Goal: Contribute content: Contribute content

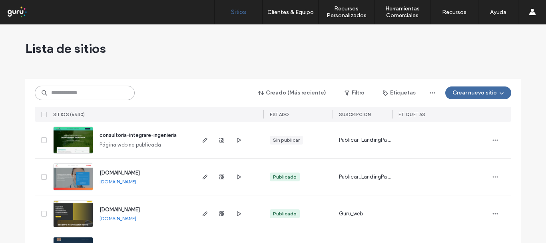
paste input "**********"
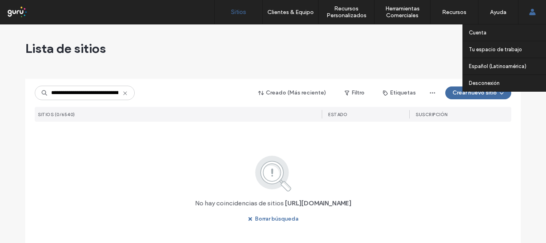
click at [538, 12] on div "Cuenta Tu espacio de trabajo peru.publicar.guru argentina.publicar.guru chile.p…" at bounding box center [532, 12] width 28 height 24
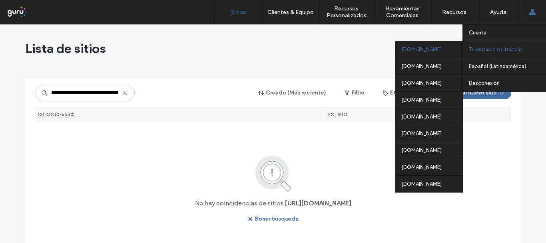
click at [418, 48] on div "peru.publicar.guru" at bounding box center [428, 49] width 67 height 17
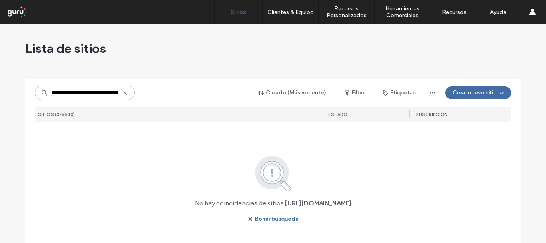
click at [91, 94] on input "**********" at bounding box center [85, 93] width 100 height 14
drag, startPoint x: 80, startPoint y: 93, endPoint x: 135, endPoint y: 97, distance: 54.5
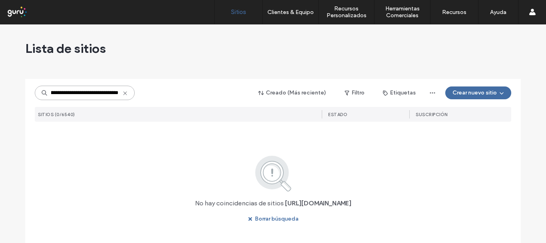
click at [135, 97] on div "**********" at bounding box center [273, 92] width 476 height 15
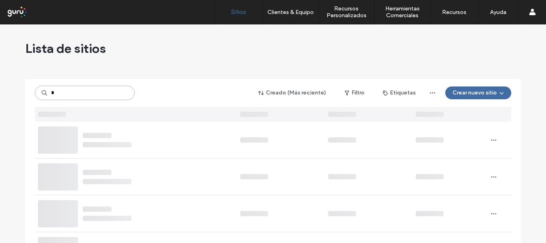
type input "*"
paste input "**********"
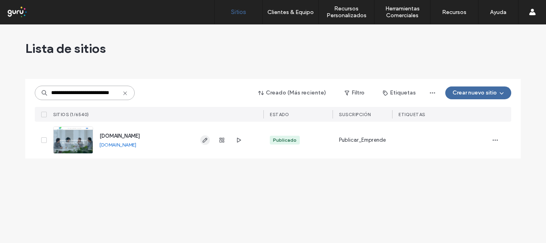
type input "**********"
click at [204, 141] on icon "button" at bounding box center [205, 140] width 6 height 6
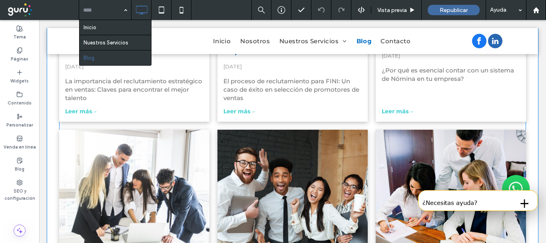
scroll to position [360, 0]
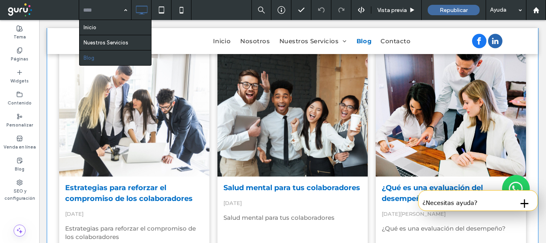
click at [531, 220] on div "La importancia del reclutamiento estratégico en ventas: Claves para encontrar e…" at bounding box center [292, 159] width 491 height 743
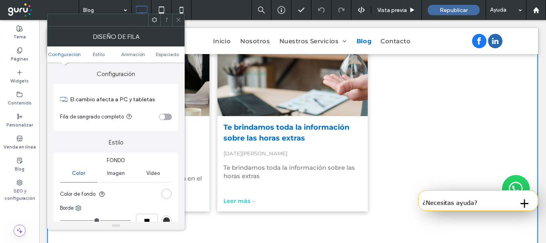
scroll to position [559, 0]
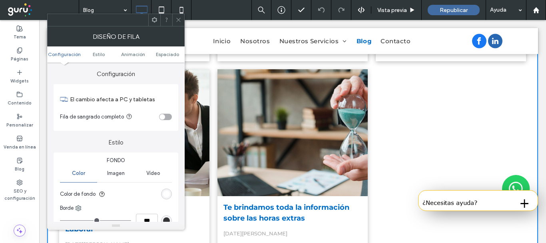
click at [177, 20] on icon at bounding box center [178, 20] width 6 height 6
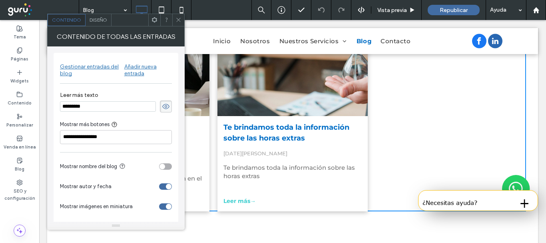
scroll to position [479, 0]
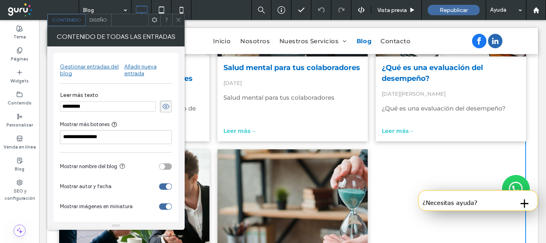
click at [173, 19] on div at bounding box center [178, 20] width 12 height 12
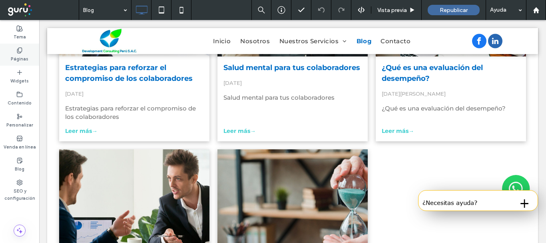
click at [18, 56] on label "Páginas" at bounding box center [20, 58] width 18 height 9
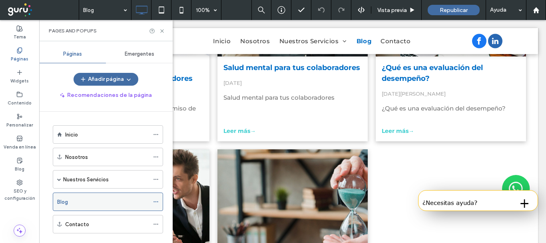
click at [93, 202] on div "Blog" at bounding box center [103, 201] width 92 height 8
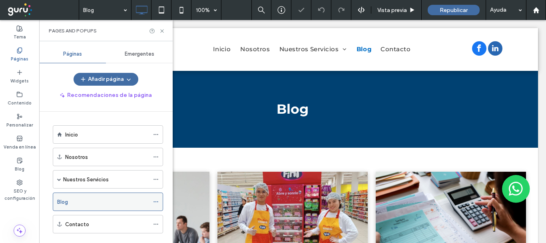
scroll to position [14, 0]
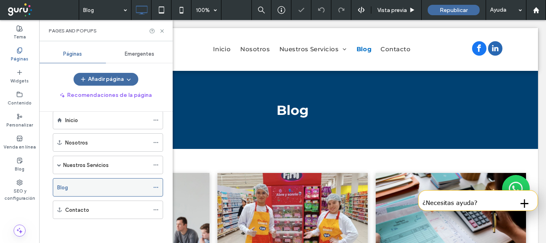
click at [155, 186] on icon at bounding box center [156, 187] width 6 height 6
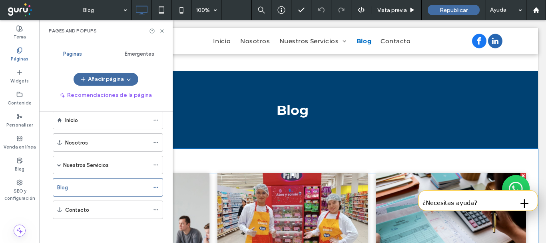
scroll to position [80, 0]
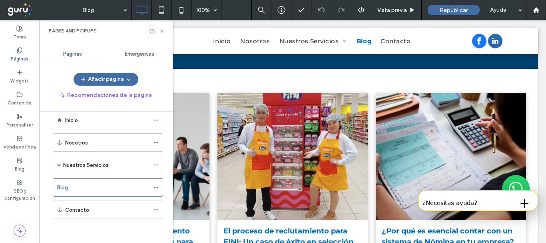
drag, startPoint x: 162, startPoint y: 32, endPoint x: 273, endPoint y: 129, distance: 147.2
click at [162, 32] on icon at bounding box center [162, 31] width 6 height 6
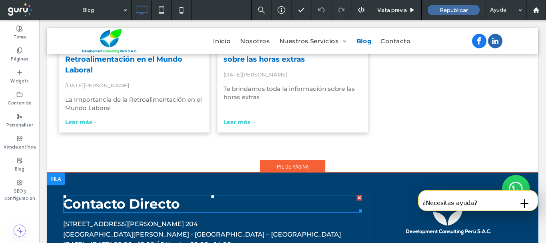
scroll to position [639, 0]
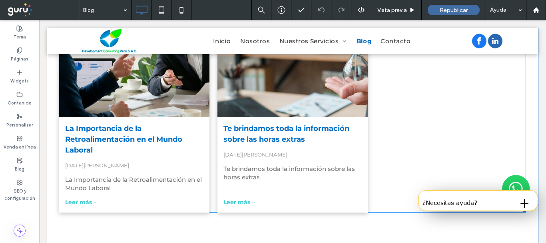
click at [280, 86] on div at bounding box center [292, 53] width 159 height 134
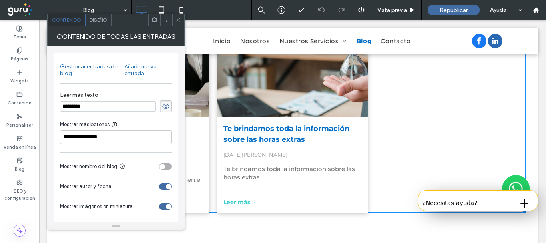
scroll to position [23, 0]
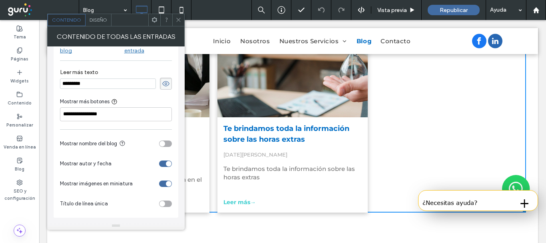
click at [179, 20] on icon at bounding box center [178, 20] width 6 height 6
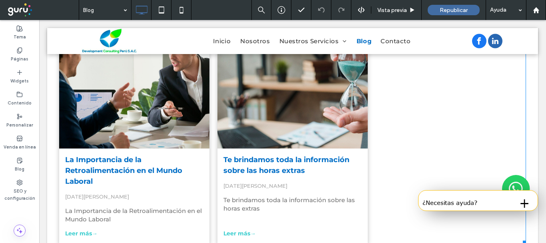
scroll to position [688, 0]
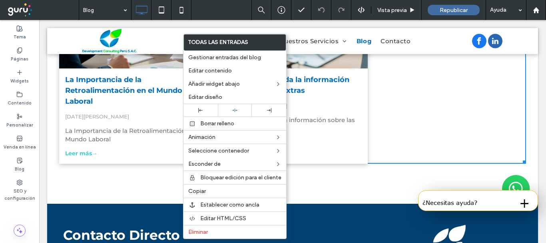
click at [144, 89] on link "La Importancia de la Retroalimentación en el Mundo Laboral" at bounding box center [134, 90] width 138 height 32
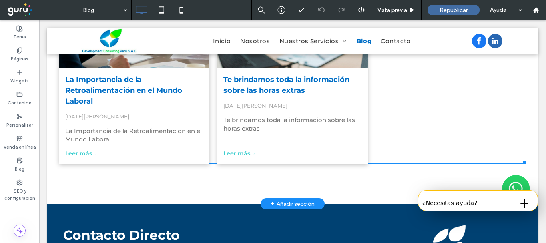
scroll to position [648, 0]
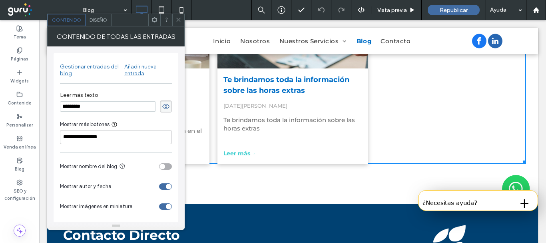
scroll to position [608, 0]
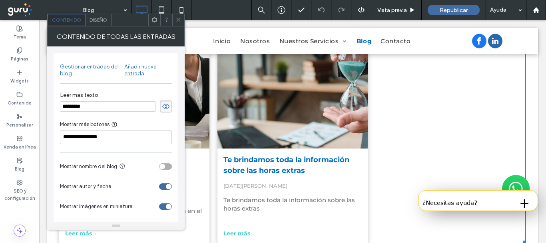
click at [179, 19] on icon at bounding box center [178, 20] width 6 height 6
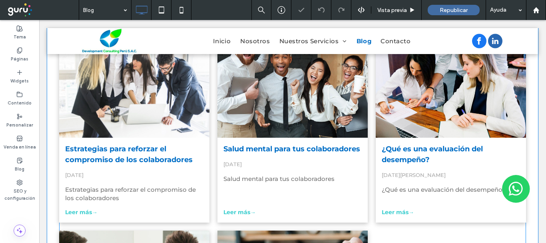
scroll to position [583, 0]
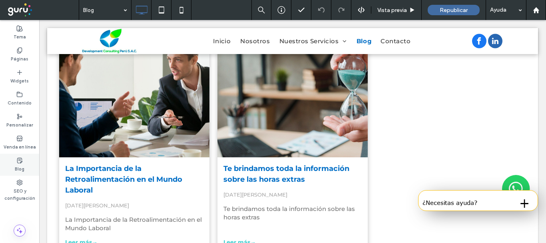
click at [18, 162] on icon at bounding box center [19, 160] width 6 height 6
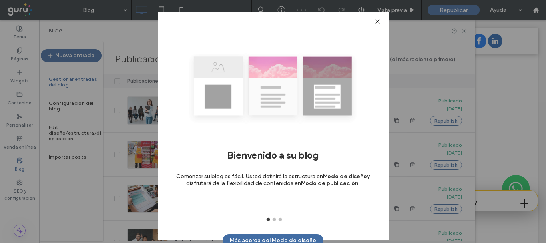
click at [379, 23] on icon at bounding box center [377, 21] width 6 height 6
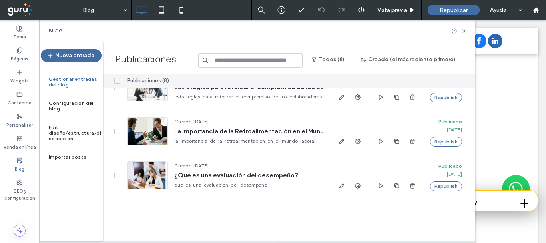
scroll to position [40, 0]
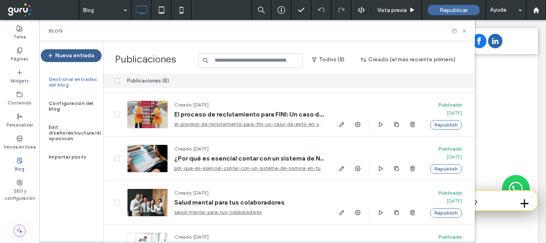
click at [83, 58] on button "Nueva entrada" at bounding box center [71, 55] width 61 height 13
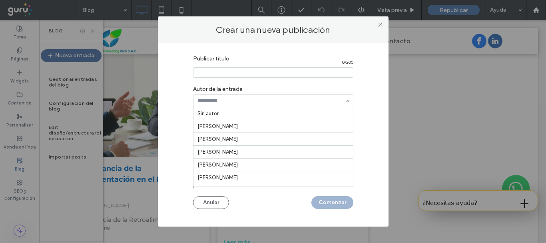
scroll to position [125, 0]
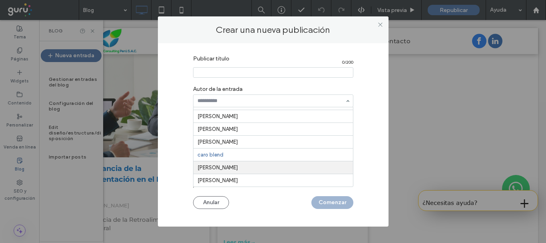
click at [372, 164] on div "Publicar título 0 / 200 Autor de la entrada Sin autor [PERSON_NAME] [PERSON_NAM…" at bounding box center [273, 132] width 207 height 163
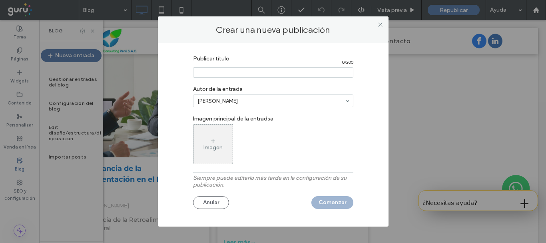
click at [240, 179] on label "Siempre puede editarlo más tarde en la configuración de su publicación." at bounding box center [273, 183] width 160 height 18
click at [215, 74] on input "Publicar título" at bounding box center [273, 72] width 160 height 10
drag, startPoint x: 215, startPoint y: 74, endPoint x: 201, endPoint y: 73, distance: 13.6
click at [201, 73] on input "Publicar título" at bounding box center [273, 72] width 160 height 10
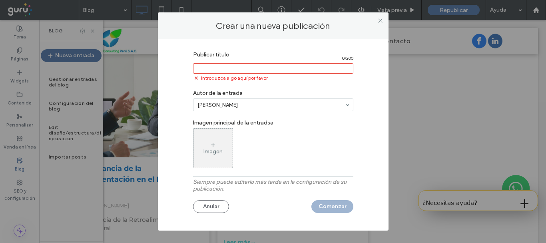
click at [213, 140] on div "Imagen" at bounding box center [212, 148] width 39 height 38
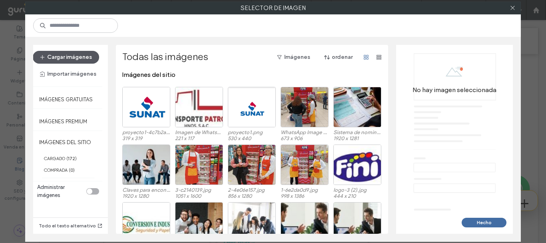
click at [72, 58] on button "Cargar imágenes" at bounding box center [66, 57] width 66 height 13
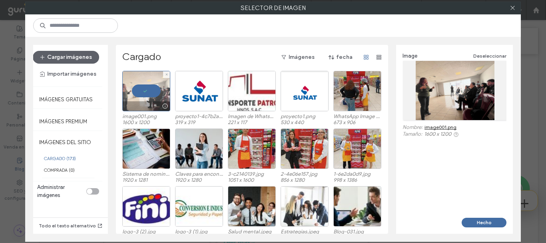
click at [143, 93] on div at bounding box center [146, 91] width 48 height 40
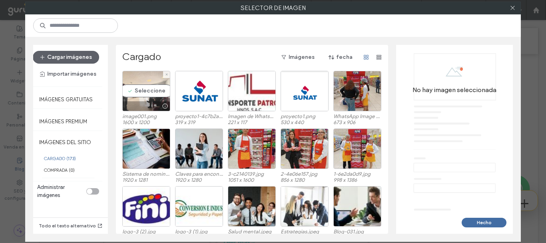
click at [142, 87] on div "Seleccione" at bounding box center [146, 91] width 48 height 40
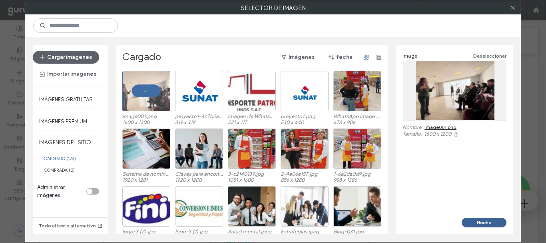
click at [491, 223] on button "Hecho" at bounding box center [484, 222] width 45 height 10
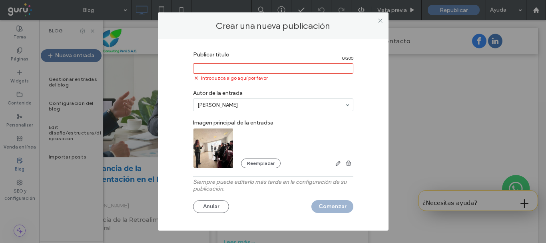
paste input "**********"
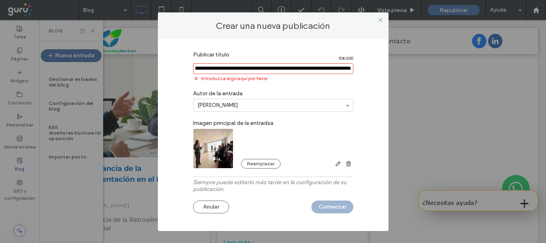
type input "**********"
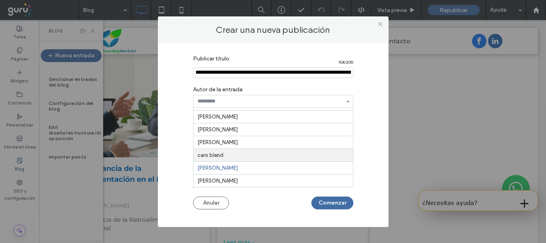
scroll to position [0, 0]
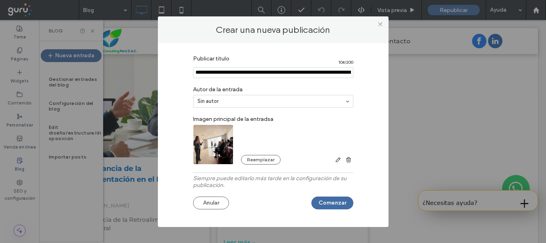
click at [222, 181] on label "Siempre puede editarlo más tarde en la configuración de su publicación." at bounding box center [273, 184] width 160 height 18
click at [328, 201] on button "Comenzar" at bounding box center [332, 202] width 42 height 13
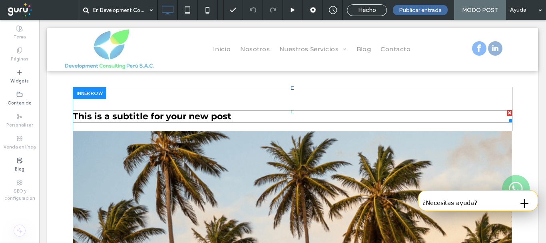
click at [232, 115] on h3 "This is a subtitle for your new post" at bounding box center [293, 116] width 440 height 11
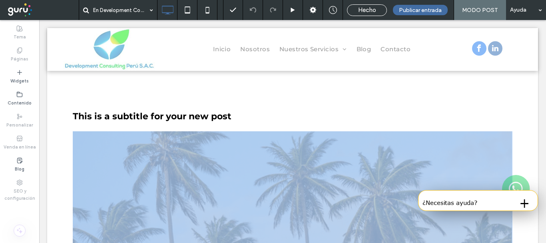
click at [232, 115] on h3 "This is a subtitle for your new post" at bounding box center [293, 116] width 440 height 11
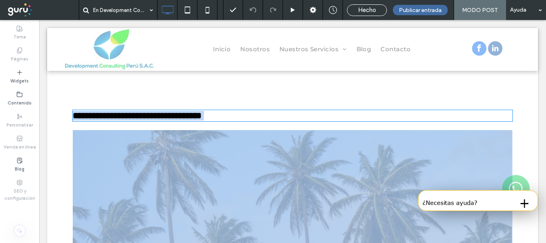
click at [232, 115] on h3 "**********" at bounding box center [293, 116] width 440 height 10
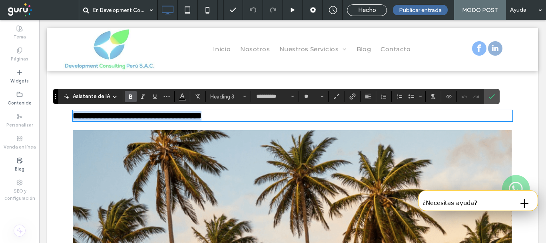
type input "**********"
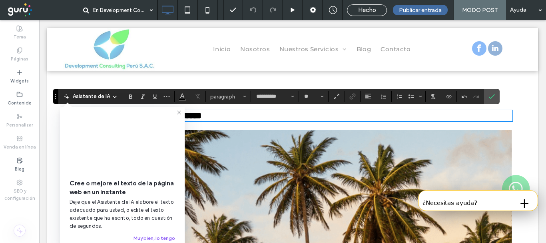
type input "**"
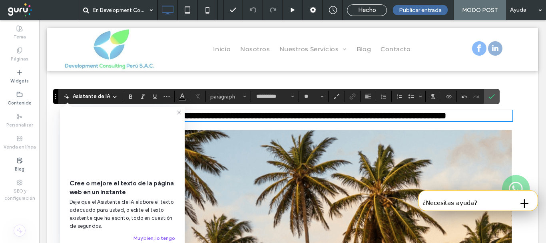
click at [211, 120] on h3 "**********" at bounding box center [293, 116] width 440 height 10
click at [180, 113] on icon at bounding box center [179, 112] width 6 height 6
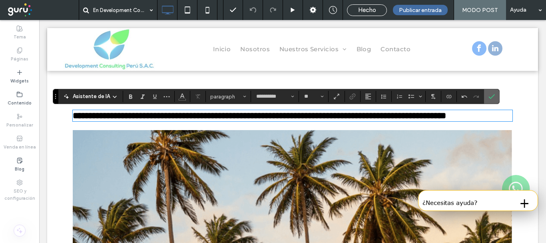
click at [492, 95] on icon "Confirmar" at bounding box center [491, 96] width 6 height 6
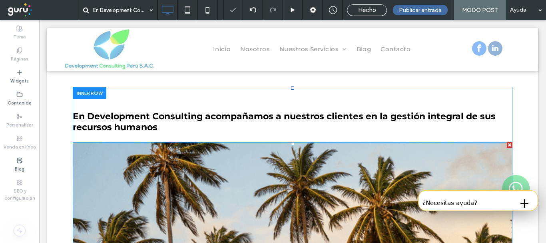
scroll to position [80, 0]
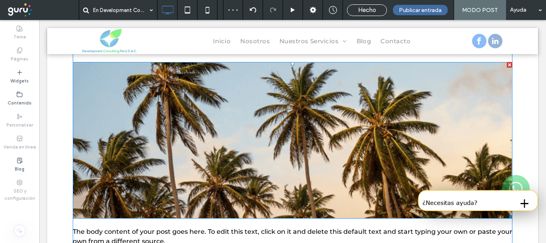
click at [298, 139] on img at bounding box center [293, 140] width 440 height 156
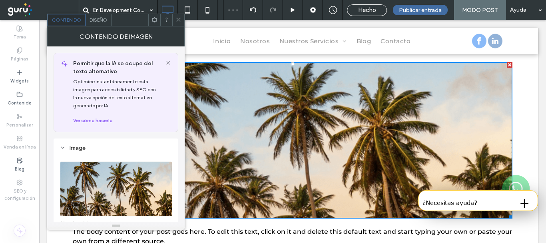
scroll to position [120, 0]
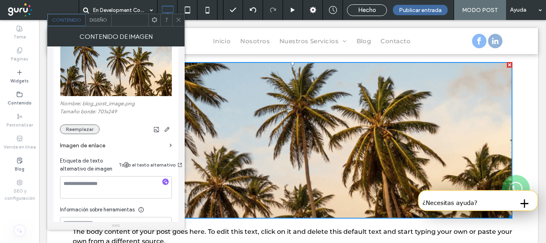
click at [86, 130] on button "Reemplazar" at bounding box center [80, 129] width 40 height 10
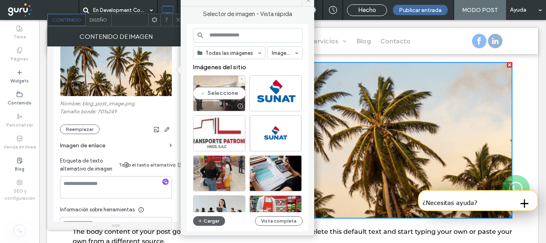
click at [204, 94] on div "Seleccione" at bounding box center [219, 93] width 52 height 36
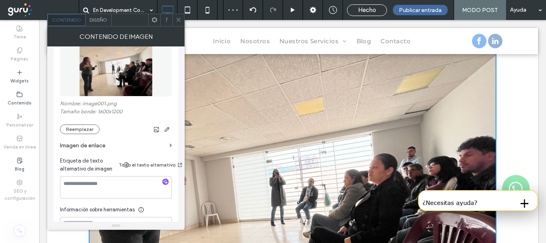
scroll to position [200, 0]
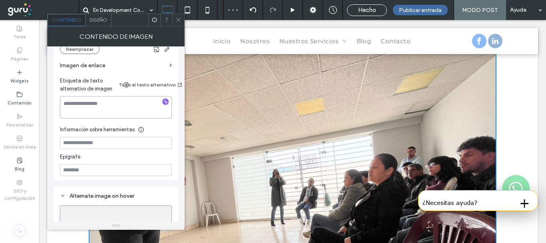
click at [81, 105] on textarea at bounding box center [116, 107] width 112 height 22
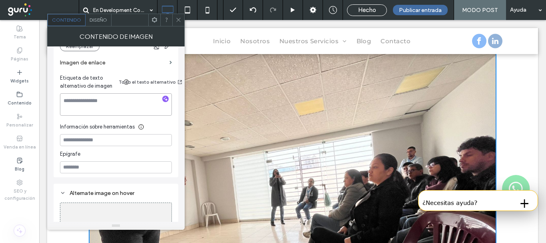
scroll to position [163, 0]
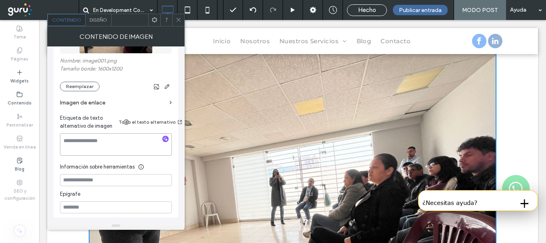
click at [105, 140] on textarea at bounding box center [116, 144] width 112 height 22
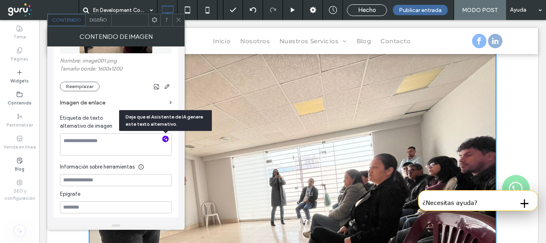
click at [165, 138] on icon "button" at bounding box center [166, 139] width 6 height 6
type textarea "**********"
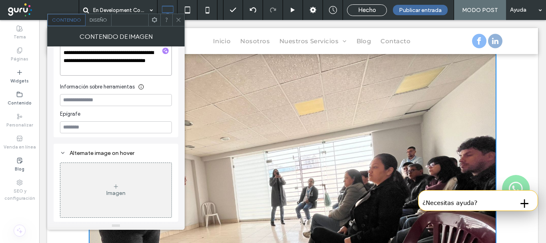
scroll to position [131, 0]
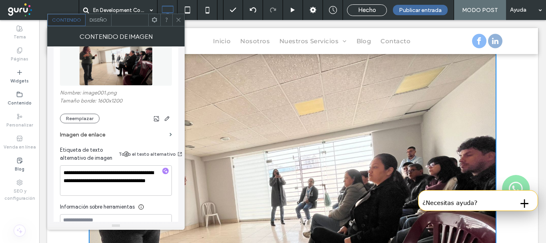
click at [178, 23] on span at bounding box center [178, 20] width 6 height 12
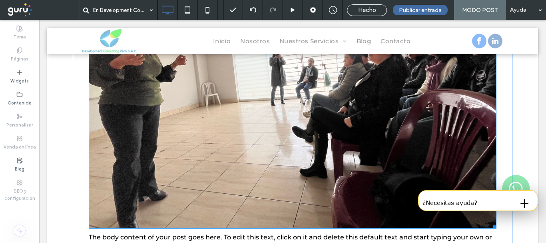
scroll to position [320, 0]
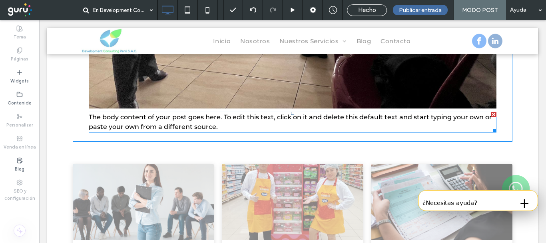
click at [155, 120] on span "The body content of your post goes here. To edit this text, click on it and del…" at bounding box center [290, 121] width 403 height 17
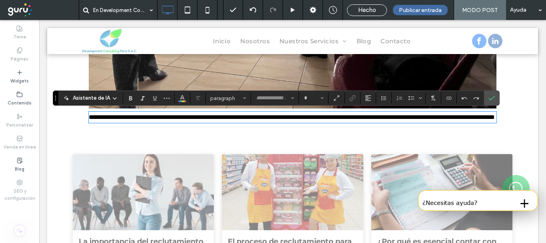
type input "**********"
type input "**"
paste div
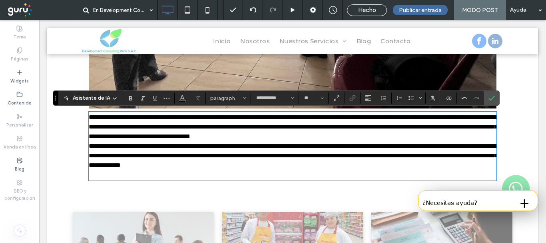
scroll to position [0, 0]
click at [494, 95] on label "Confirmar" at bounding box center [491, 98] width 12 height 14
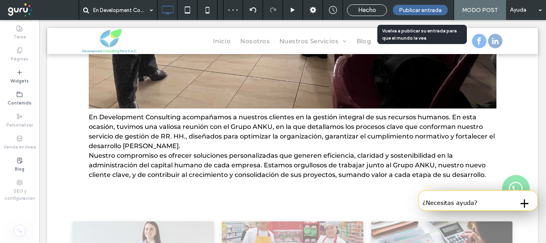
click at [426, 9] on span "Publicar entrada" at bounding box center [420, 10] width 43 height 7
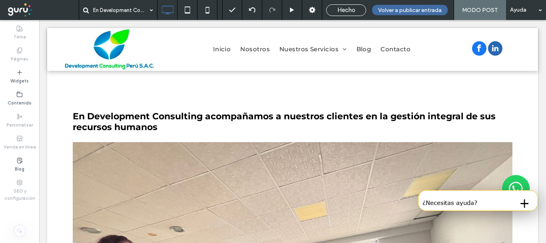
click at [346, 11] on span "Hecho" at bounding box center [346, 9] width 18 height 7
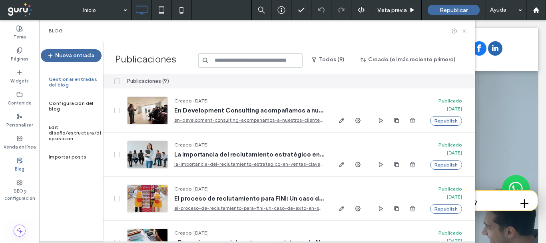
drag, startPoint x: 463, startPoint y: 30, endPoint x: 334, endPoint y: 52, distance: 130.2
click at [463, 30] on icon at bounding box center [464, 31] width 6 height 6
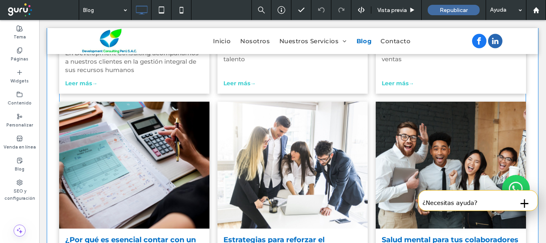
scroll to position [160, 0]
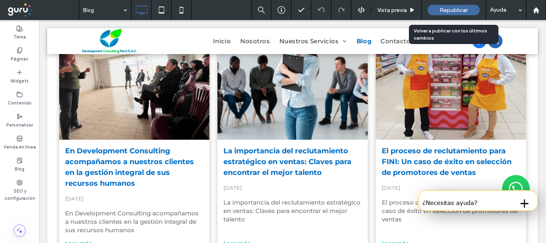
click at [449, 12] on span "Republicar" at bounding box center [454, 10] width 28 height 7
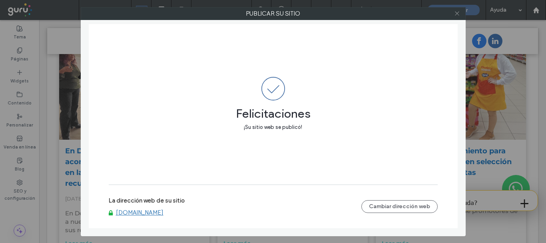
click at [458, 13] on icon at bounding box center [457, 13] width 6 height 6
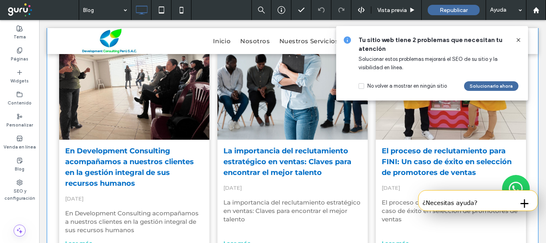
scroll to position [80, 0]
